Goal: Information Seeking & Learning: Learn about a topic

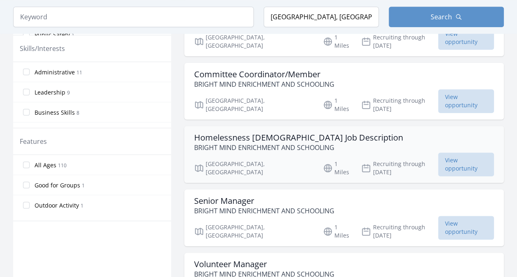
scroll to position [411, 0]
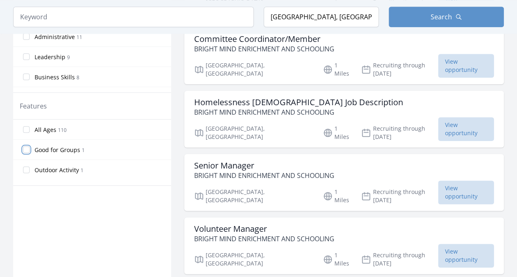
click at [25, 146] on input "Good for Groups 1" at bounding box center [26, 149] width 7 height 7
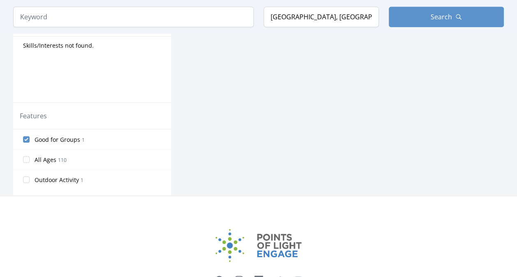
scroll to position [370, 0]
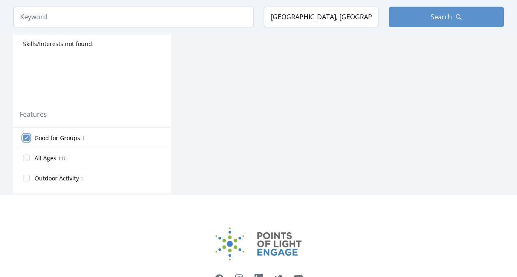
click at [27, 138] on input "Good for Groups 1" at bounding box center [26, 137] width 7 height 7
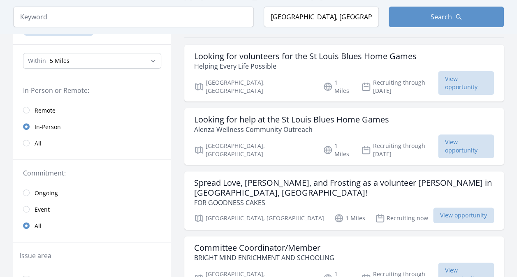
scroll to position [82, 0]
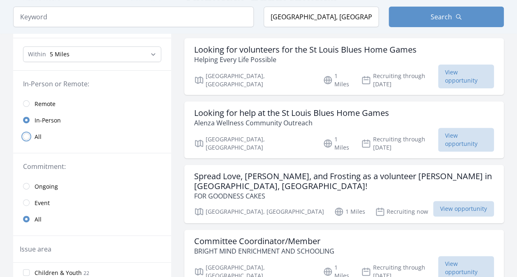
click at [25, 136] on input "radio" at bounding box center [26, 136] width 7 height 7
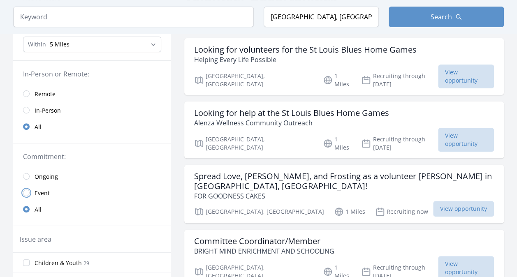
click at [25, 189] on input "radio" at bounding box center [26, 192] width 7 height 7
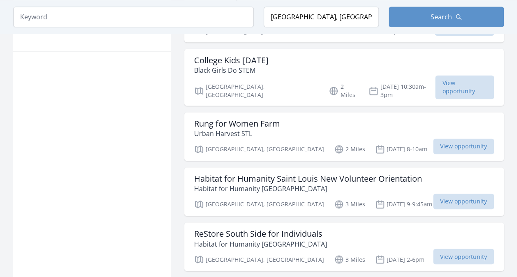
scroll to position [658, 0]
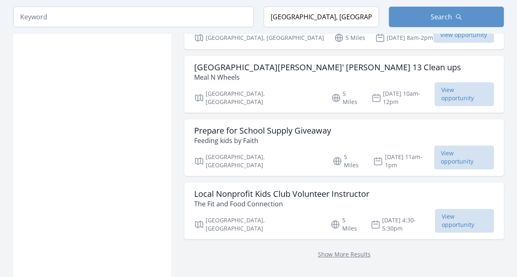
scroll to position [1665, 0]
click at [332, 250] on link "Show More Results" at bounding box center [344, 254] width 53 height 8
